Goal: Find specific page/section: Find specific page/section

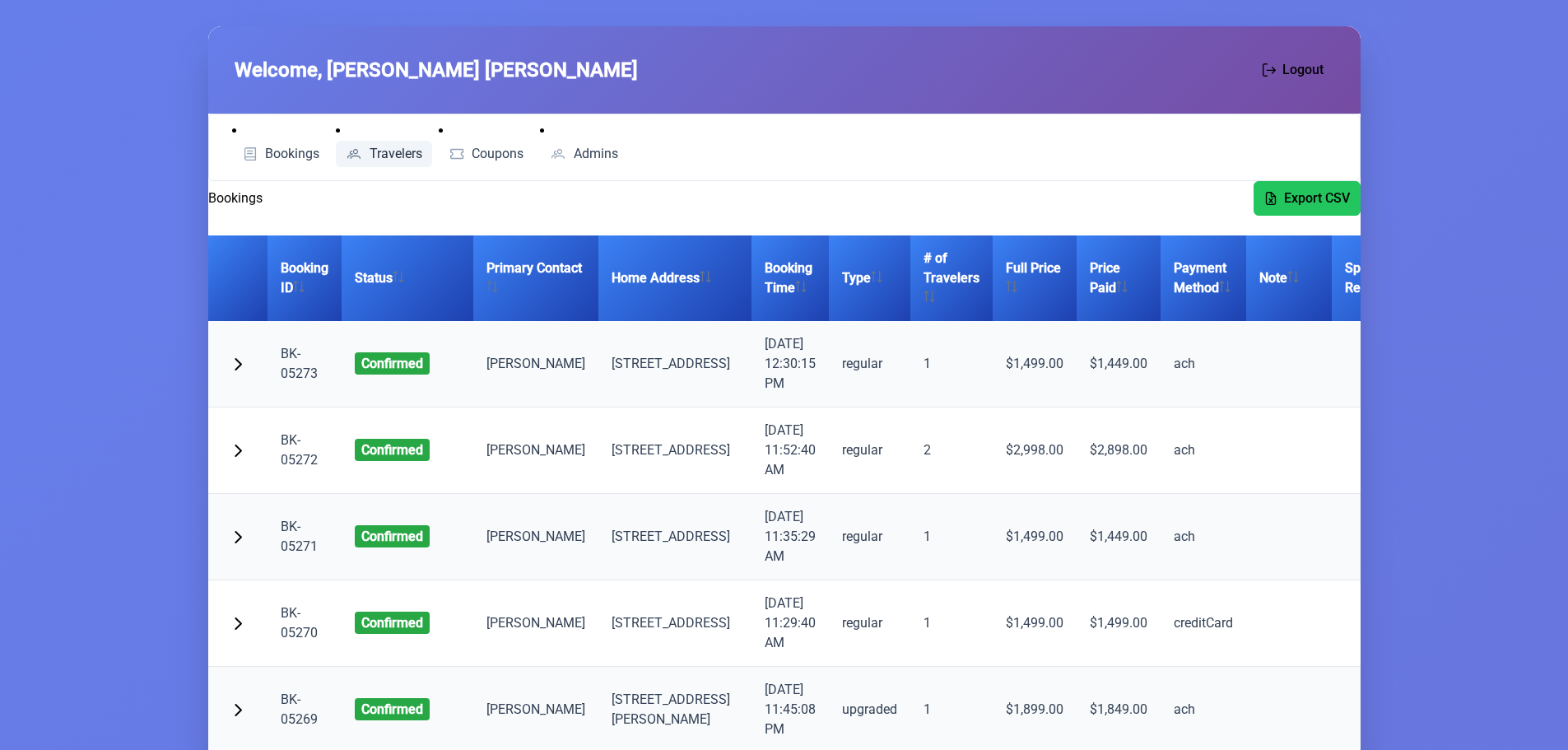
click at [364, 154] on link "Travelers" at bounding box center [384, 153] width 96 height 27
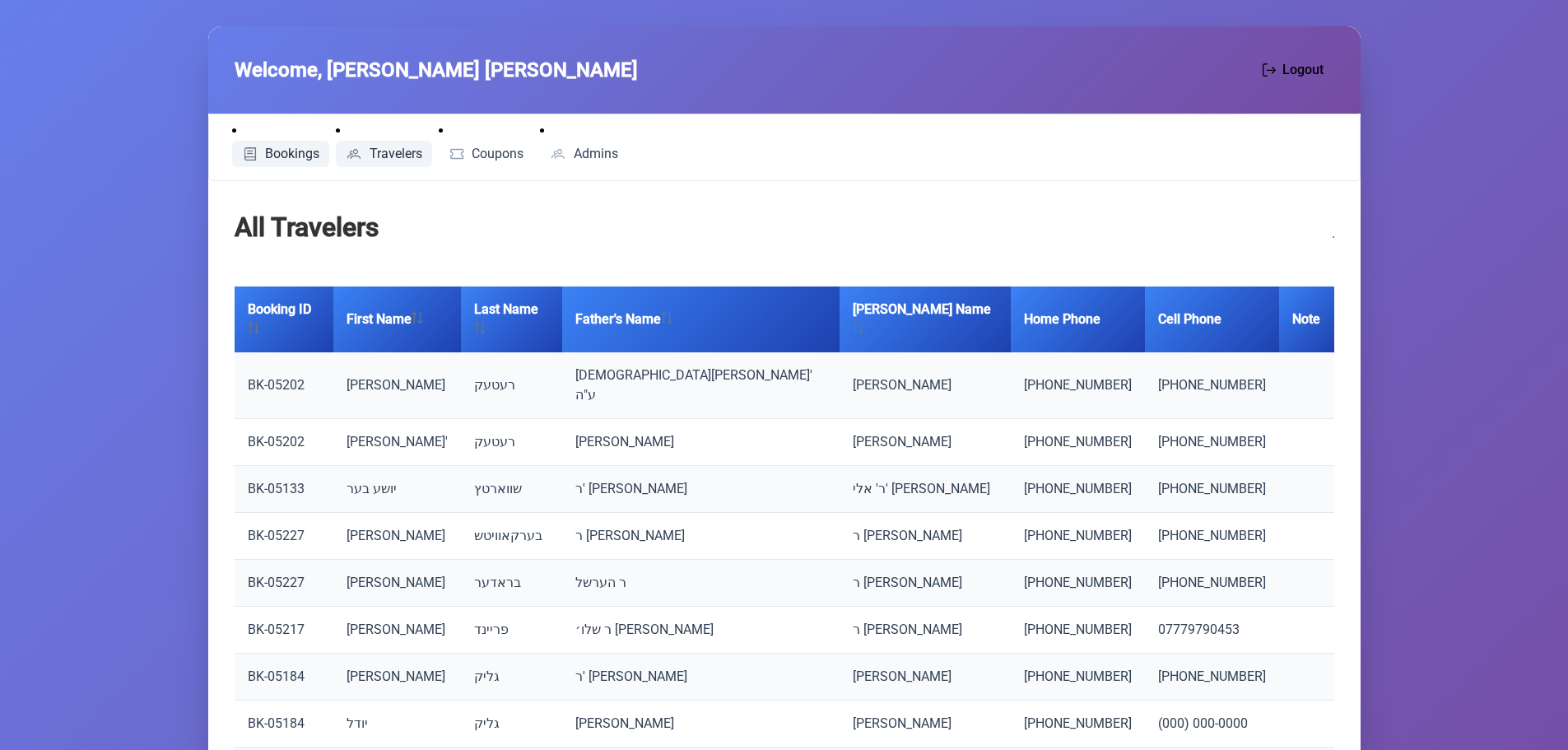
click at [287, 155] on span "Bookings" at bounding box center [292, 153] width 54 height 13
